Goal: Go to known website: Access a specific website the user already knows

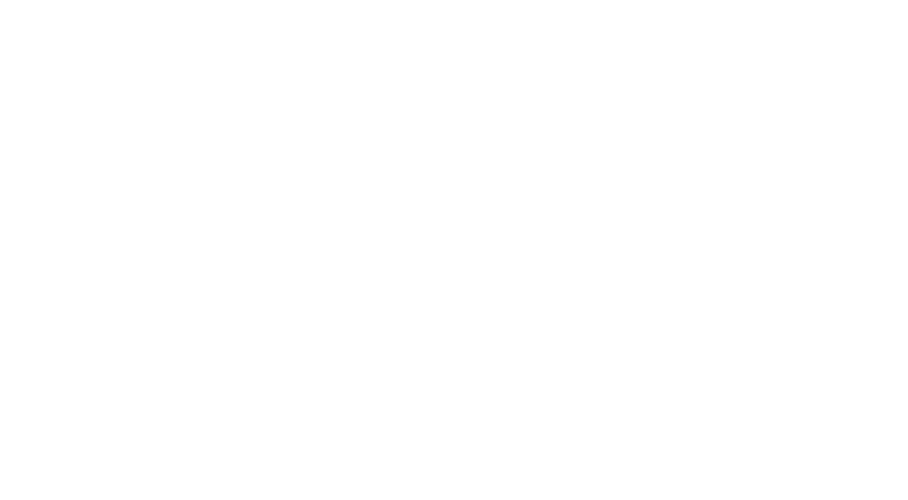
click at [89, 276] on div at bounding box center [454, 250] width 908 height 500
drag, startPoint x: 819, startPoint y: 0, endPoint x: 446, endPoint y: 123, distance: 392.3
click at [446, 123] on div at bounding box center [454, 250] width 908 height 500
